Goal: Transaction & Acquisition: Obtain resource

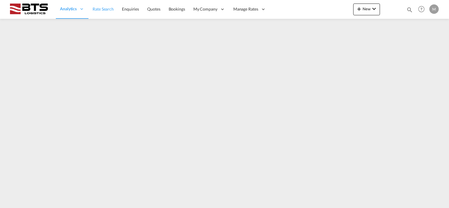
click at [101, 10] on span "Rate Search" at bounding box center [103, 8] width 21 height 5
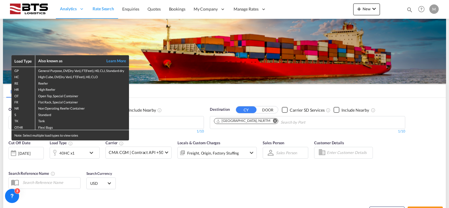
click at [154, 138] on div "Load Type Also known as Learn More GP General Purpose, DV(Dry Van), FT(Feet), H…" at bounding box center [224, 104] width 449 height 208
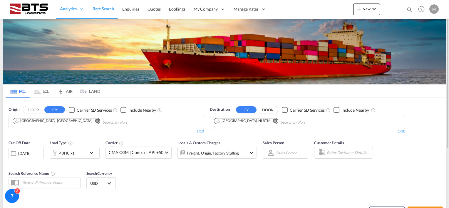
click at [95, 121] on md-icon "Remove" at bounding box center [97, 121] width 4 height 4
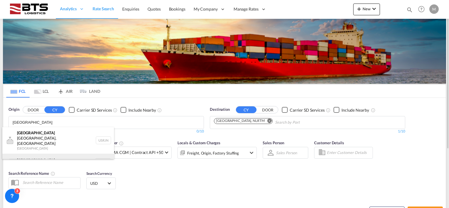
type input "[GEOGRAPHIC_DATA]"
click at [51, 157] on div "[GEOGRAPHIC_DATA] [GEOGRAPHIC_DATA] NLRTM" at bounding box center [58, 163] width 112 height 18
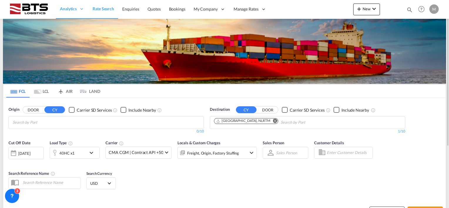
click at [64, 122] on body "Analytics Reports Dashboard Rate Search Enquiries Quotes Bookings" at bounding box center [224, 104] width 449 height 208
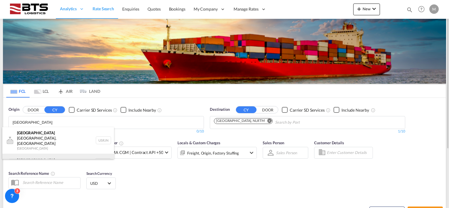
type input "[GEOGRAPHIC_DATA]"
click at [44, 154] on div "[GEOGRAPHIC_DATA] [GEOGRAPHIC_DATA] NLRTM" at bounding box center [58, 163] width 112 height 18
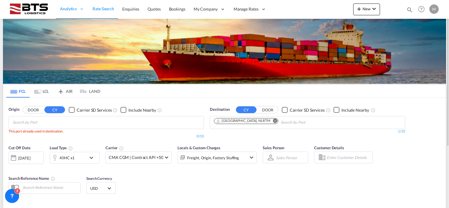
scroll to position [59, 0]
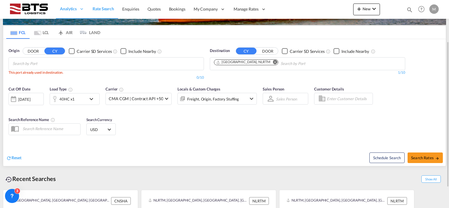
click at [37, 62] on body "Analytics Reports Dashboard Rate Search Enquiries Quotes Bookings" at bounding box center [224, 104] width 449 height 208
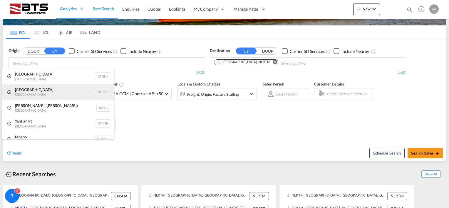
click at [31, 91] on div "[GEOGRAPHIC_DATA] [GEOGRAPHIC_DATA] NLRTM" at bounding box center [58, 92] width 112 height 16
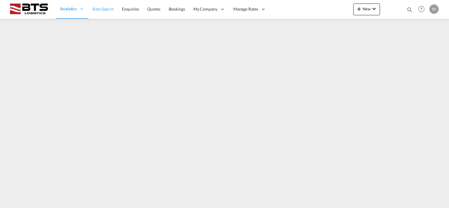
click at [97, 7] on span "Rate Search" at bounding box center [103, 8] width 21 height 5
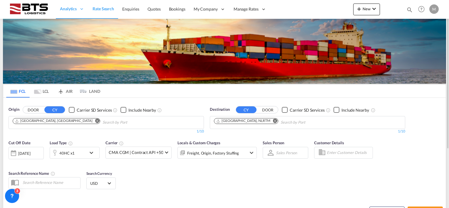
click at [273, 122] on md-icon "Remove" at bounding box center [275, 121] width 4 height 4
click at [95, 121] on md-icon "Remove" at bounding box center [97, 121] width 4 height 4
click at [26, 122] on body "Analytics Reports Dashboard Rate Search Enquiries Quotes Bookings" at bounding box center [224, 104] width 449 height 208
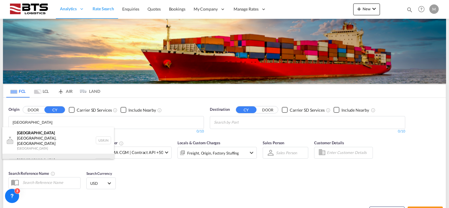
type input "[GEOGRAPHIC_DATA]"
click at [28, 154] on div "[GEOGRAPHIC_DATA] [GEOGRAPHIC_DATA] NLRTM" at bounding box center [58, 163] width 112 height 18
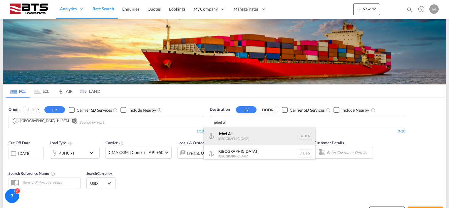
type input "jebel a"
click at [251, 134] on div "Jebel A li [GEOGRAPHIC_DATA] [GEOGRAPHIC_DATA]" at bounding box center [260, 136] width 112 height 18
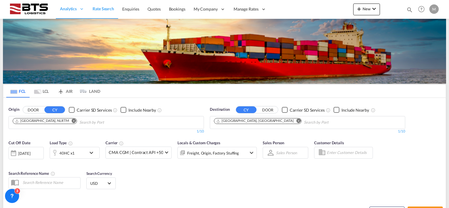
click at [91, 151] on md-icon "icon-chevron-down" at bounding box center [93, 152] width 10 height 7
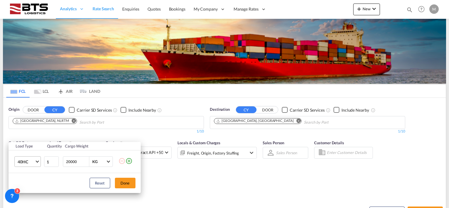
click at [36, 162] on span "Choose: \a40HC" at bounding box center [37, 161] width 3 height 3
click at [29, 135] on md-option "20GP" at bounding box center [33, 133] width 40 height 14
click at [121, 183] on button "Done" at bounding box center [125, 183] width 21 height 11
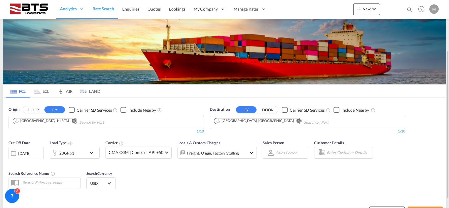
scroll to position [59, 0]
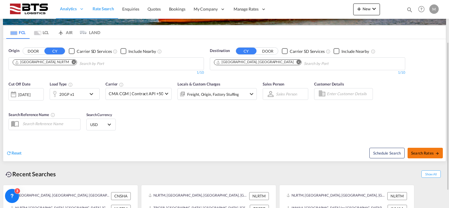
click at [424, 152] on span "Search Rates" at bounding box center [425, 153] width 28 height 5
type input "NLRTM to AEJEA / [DATE]"
